Goal: Information Seeking & Learning: Learn about a topic

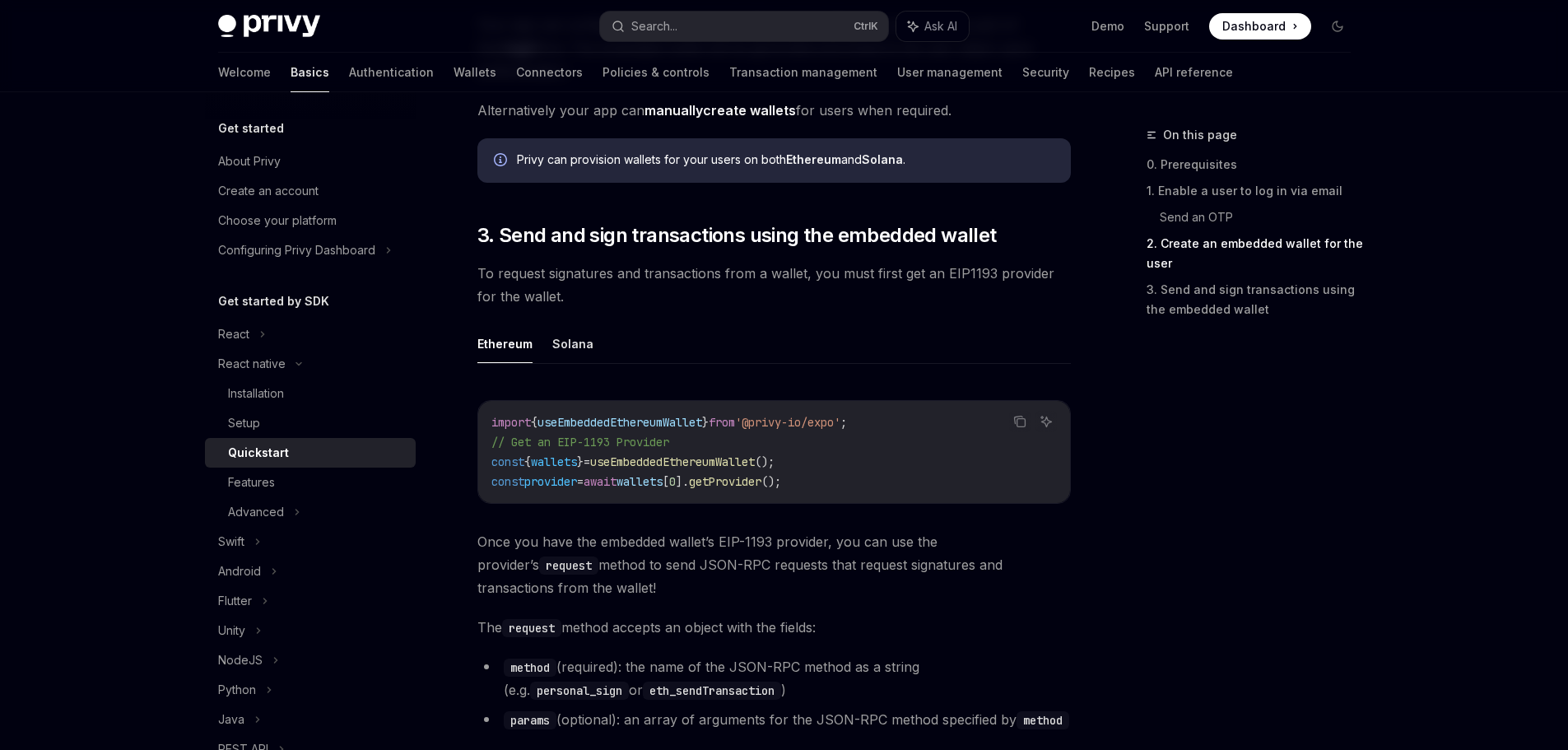
scroll to position [2303, 0]
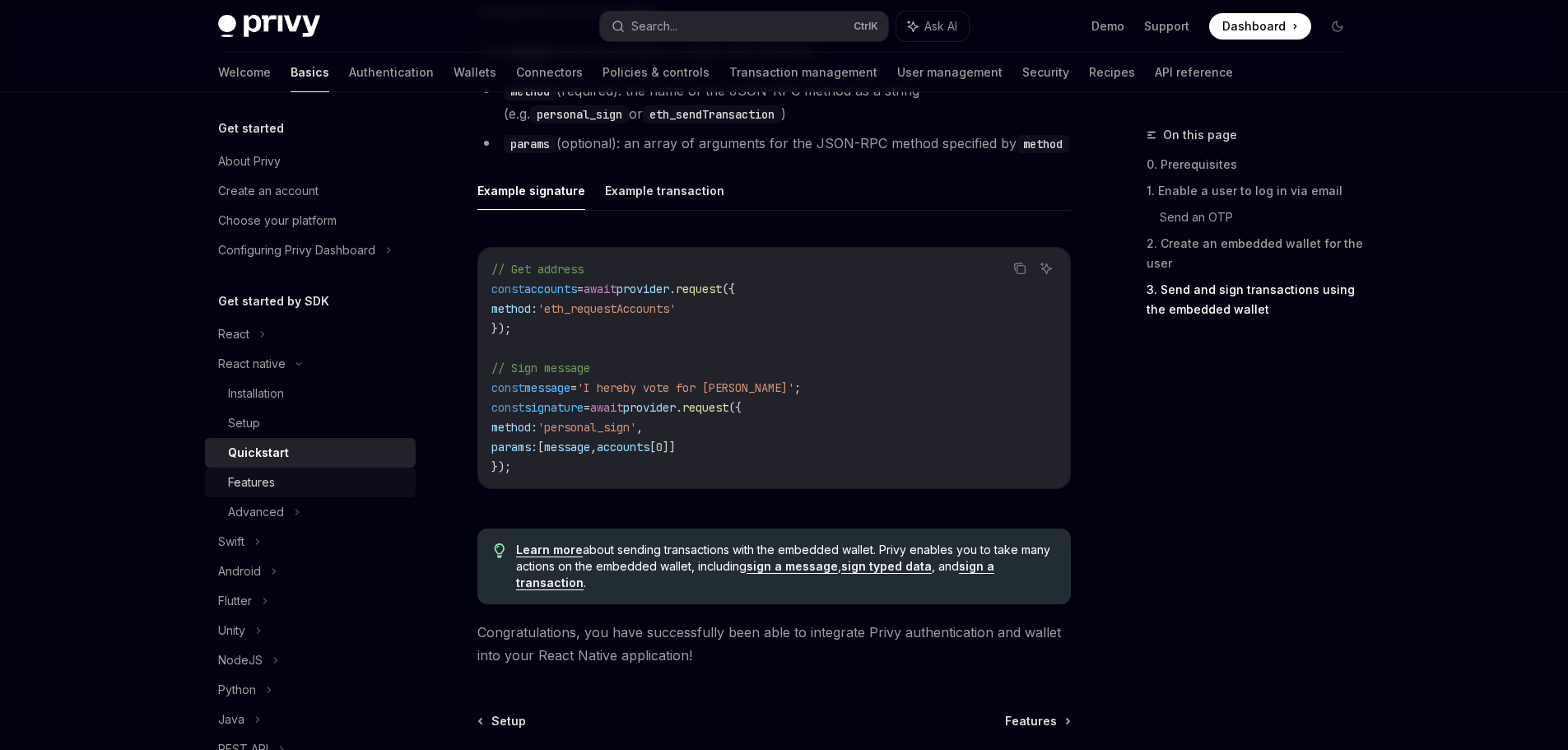
click at [290, 472] on div "Features" at bounding box center [317, 481] width 178 height 20
type textarea "*"
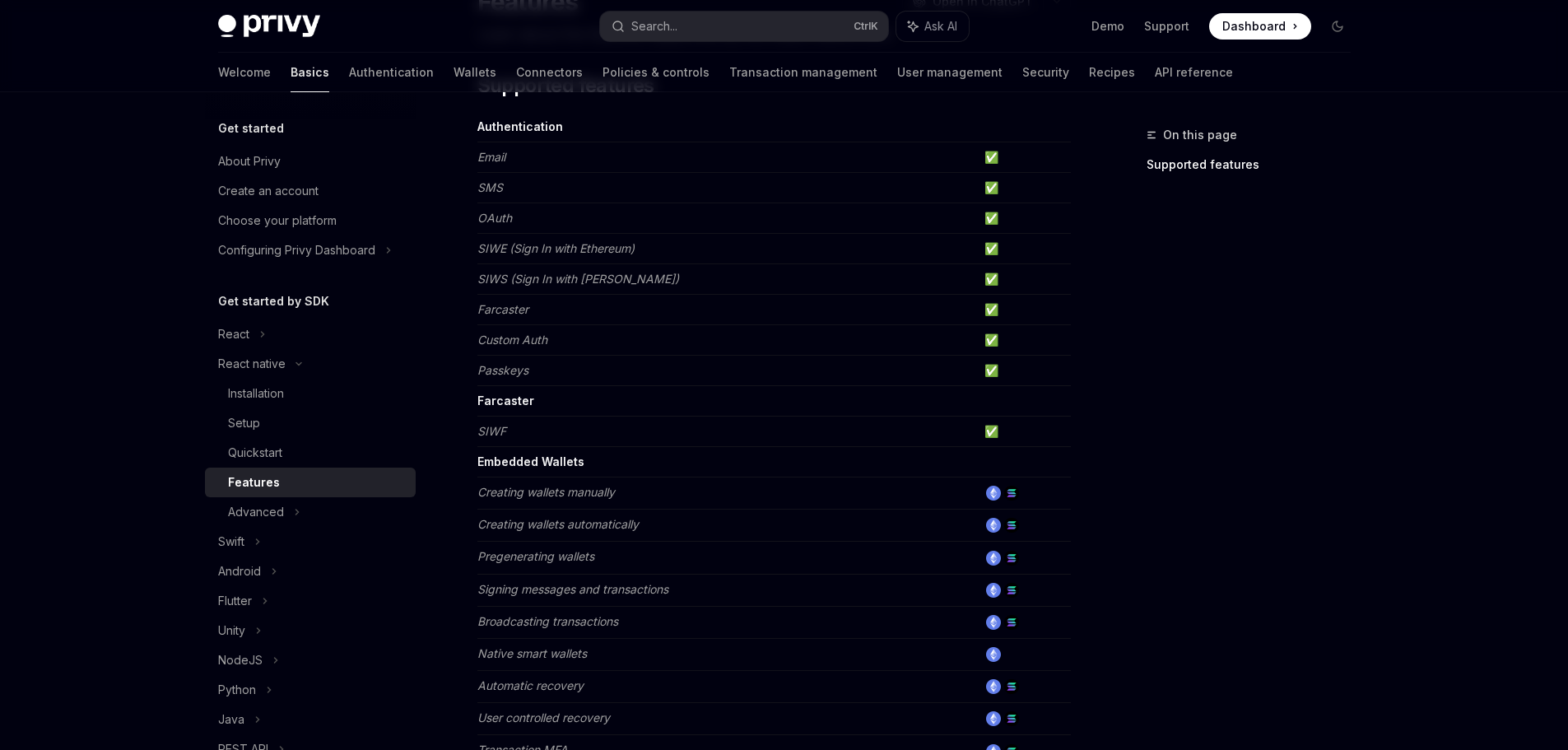
scroll to position [741, 0]
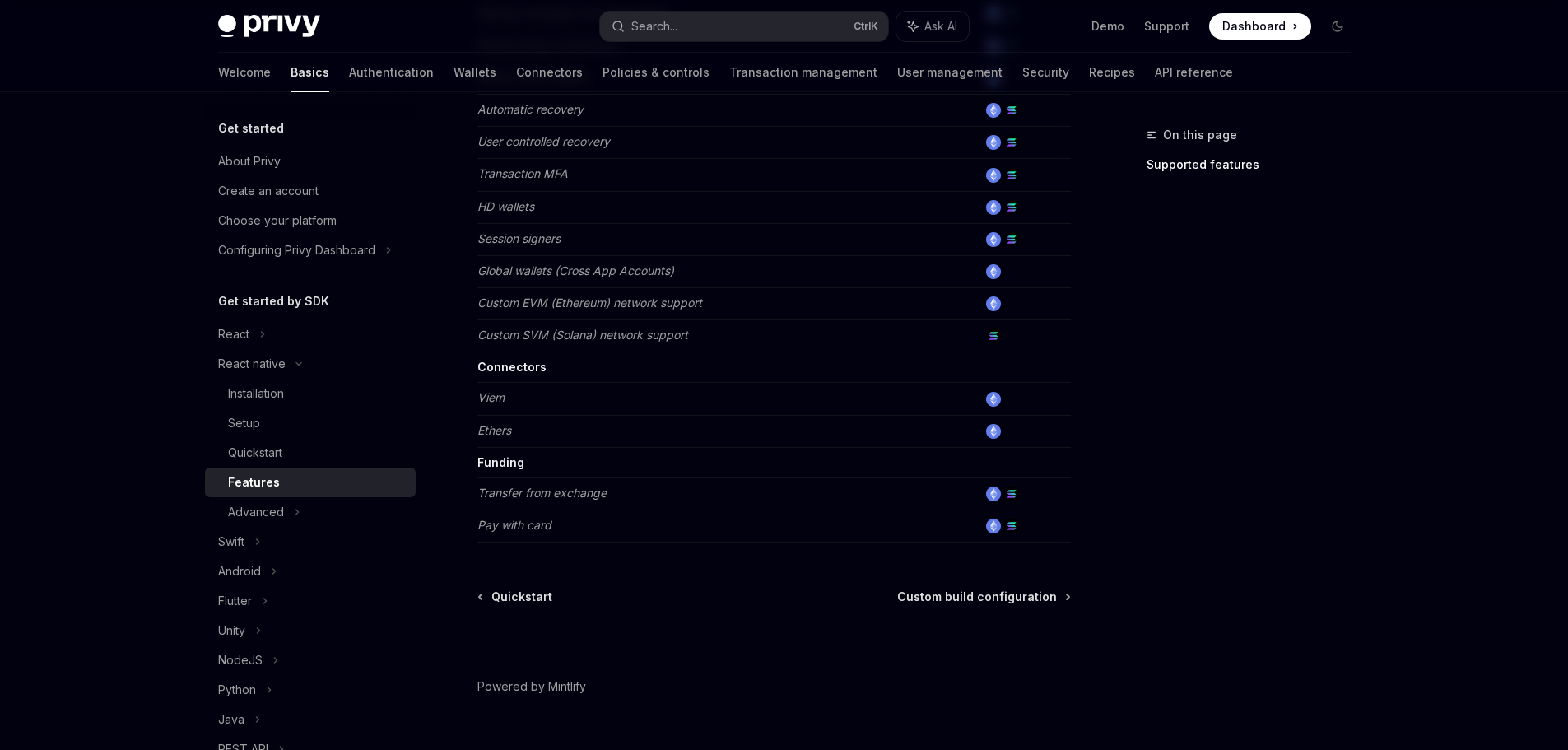
drag, startPoint x: 557, startPoint y: 501, endPoint x: 739, endPoint y: 493, distance: 182.2
click at [561, 501] on td "Transfer from exchange" at bounding box center [728, 493] width 500 height 32
click at [1018, 493] on img at bounding box center [1012, 493] width 15 height 15
click at [723, 507] on td "Transfer from exchange" at bounding box center [728, 493] width 500 height 32
click at [1423, 426] on div "Privy Docs home page Search... Ctrl K Ask AI Demo Support Dashboard Dashboard S…" at bounding box center [784, 22] width 1568 height 1527
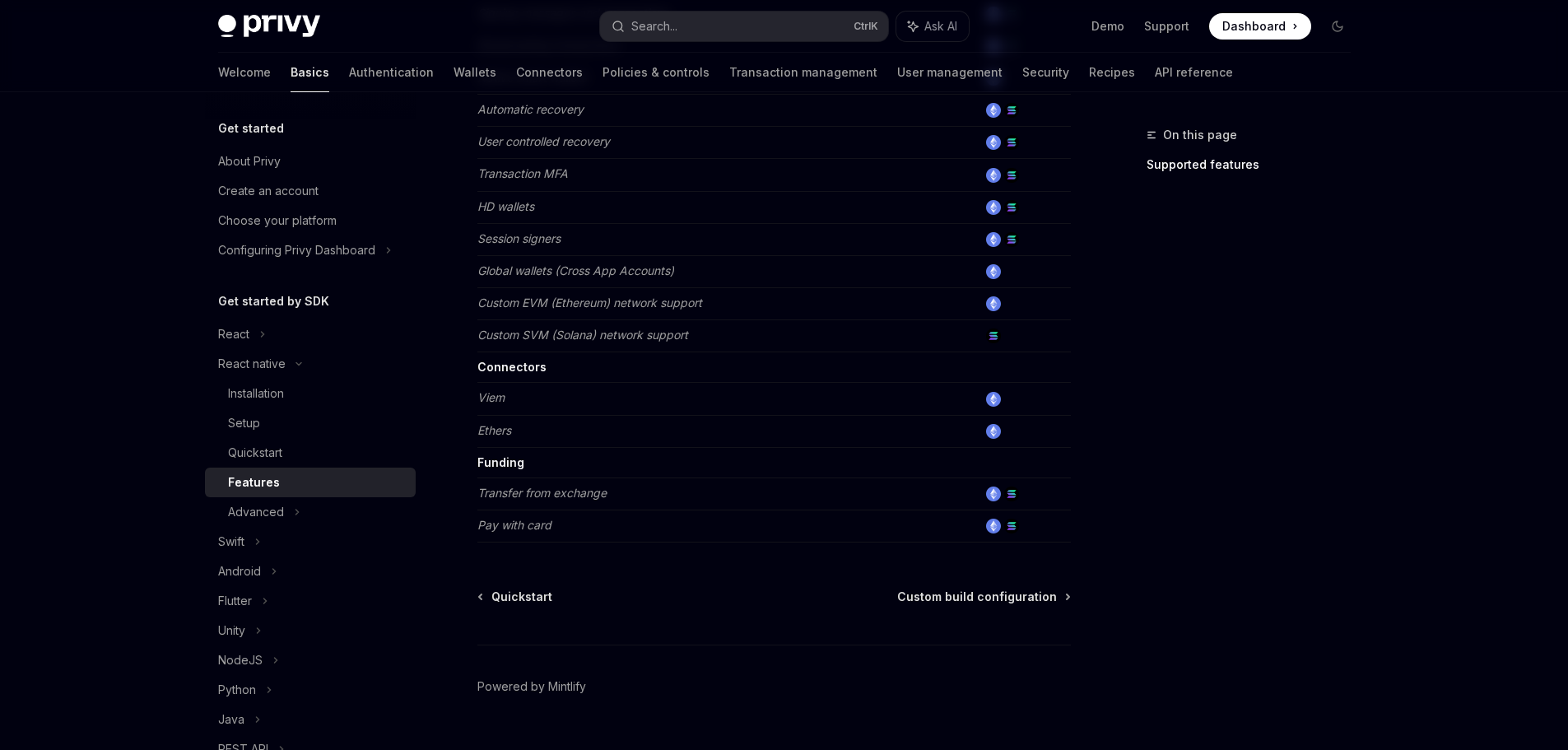
click at [1410, 257] on div "Privy Docs home page Search... Ctrl K Ask AI Demo Support Dashboard Dashboard S…" at bounding box center [784, 22] width 1568 height 1527
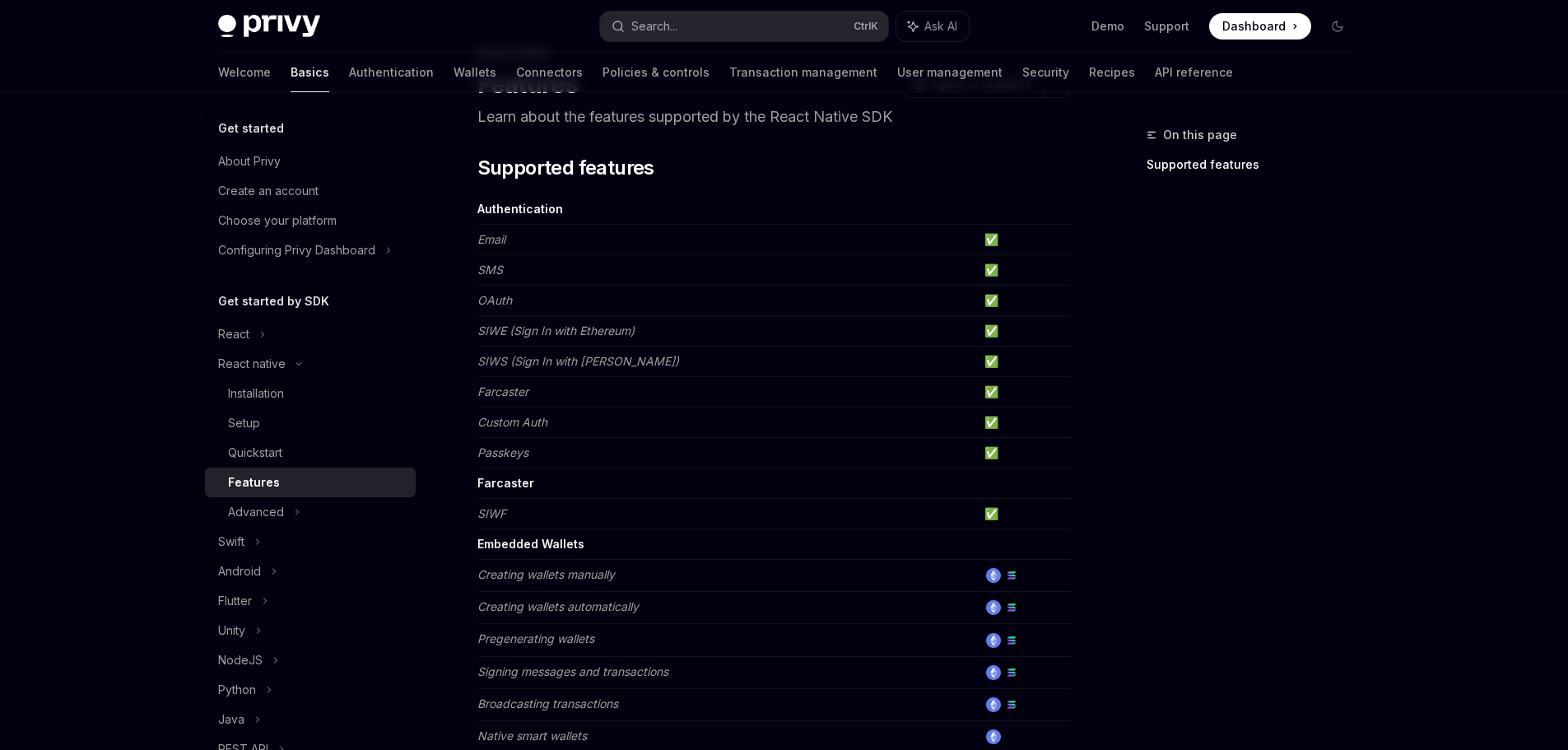
scroll to position [0, 0]
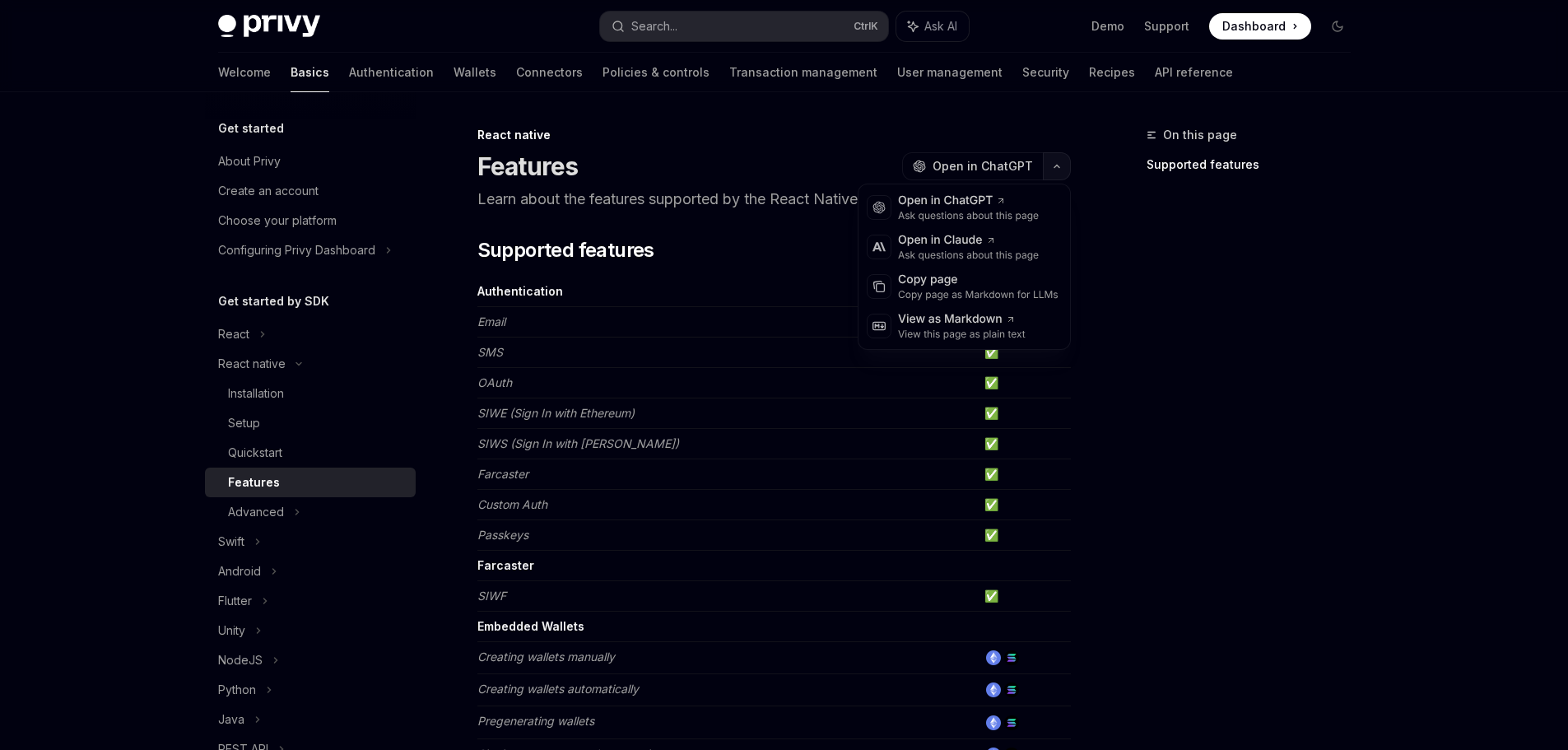
click at [1057, 176] on button "button" at bounding box center [1057, 167] width 28 height 28
click at [995, 322] on div "View as Markdown" at bounding box center [962, 319] width 127 height 17
